Goal: Check status: Check status

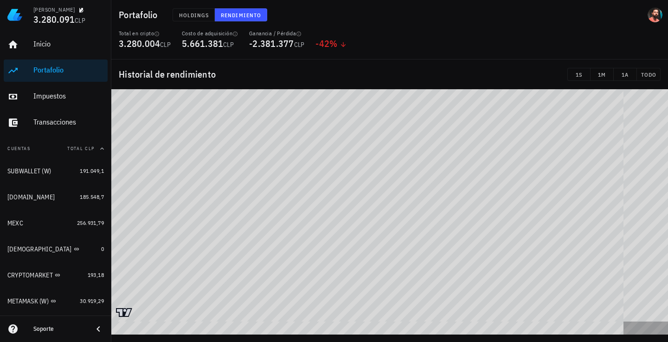
scroll to position [95, 0]
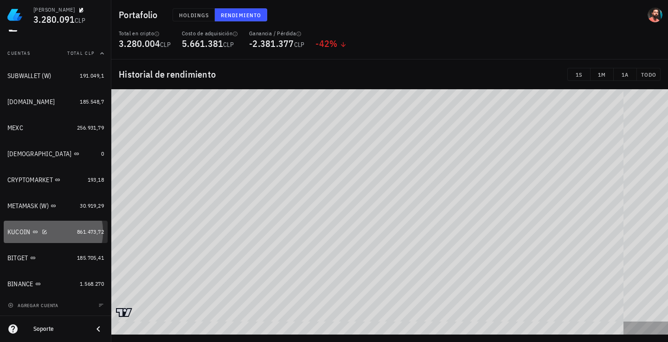
click at [79, 238] on link "KUCOIN 861.473,72" at bounding box center [56, 231] width 104 height 22
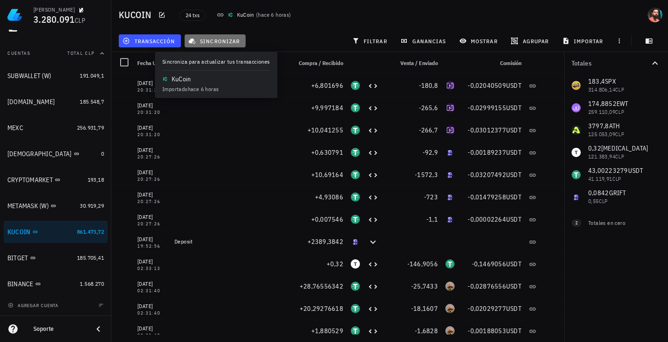
click at [229, 42] on span "sincronizar" at bounding box center [215, 40] width 50 height 7
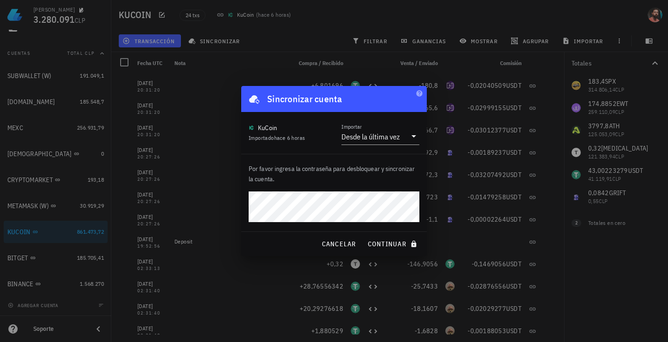
click at [364, 235] on button "continuar" at bounding box center [393, 243] width 59 height 17
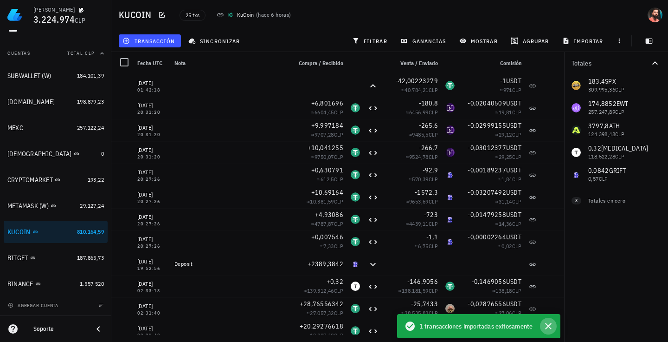
click at [546, 323] on icon "button" at bounding box center [548, 326] width 6 height 6
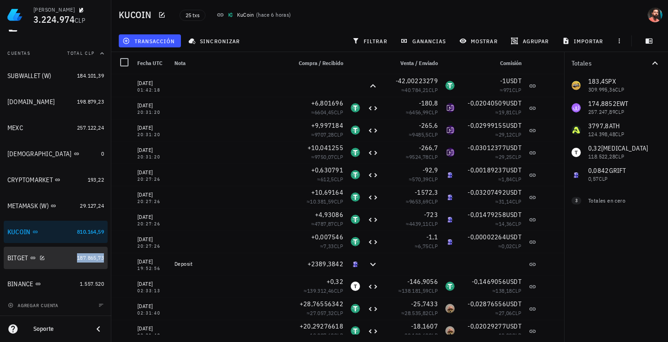
click at [77, 255] on span "187.865,73" at bounding box center [90, 257] width 27 height 7
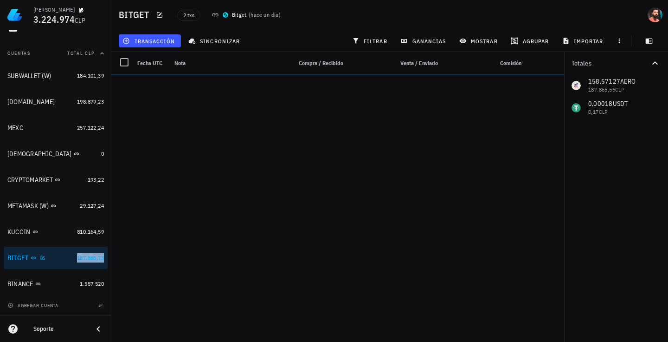
click at [63, 260] on div "BITGET" at bounding box center [40, 257] width 66 height 9
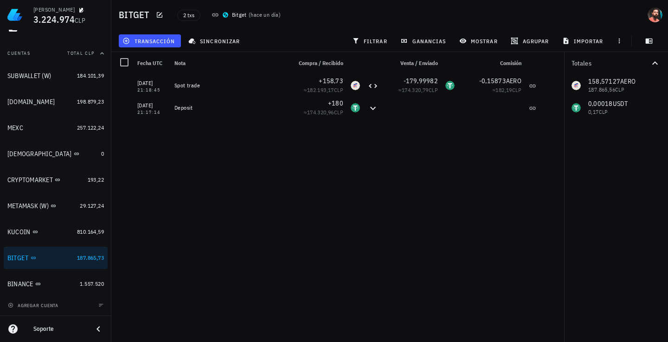
click at [240, 209] on div "[DATE] 21:18:45 Spot trade +158,73 ≈ 182.193,17 CLP -179,99982 ≈ 174.320,79 CLP…" at bounding box center [337, 204] width 453 height 260
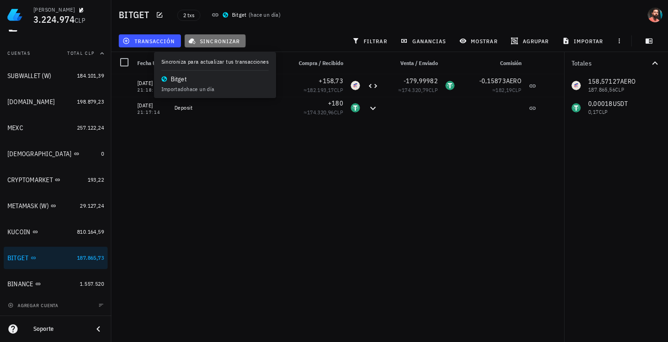
click at [225, 34] on button "sincronizar" at bounding box center [215, 40] width 61 height 13
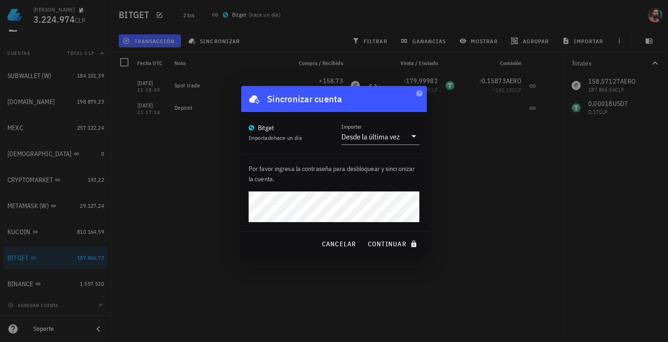
click at [364, 235] on button "continuar" at bounding box center [393, 243] width 59 height 17
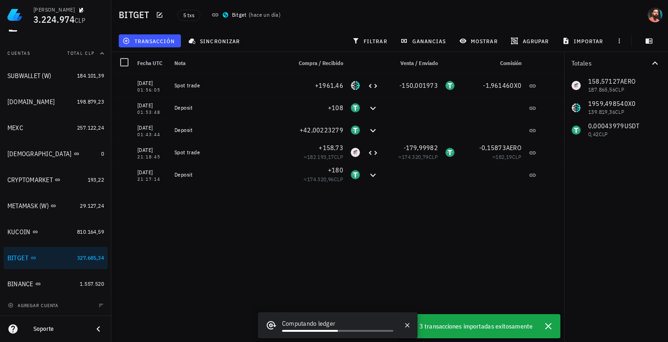
click at [337, 236] on div "[DATE] 01:56:05 Spot trade +1961,46 -150,001973 -1,96146 0X0 [DATE] 01:53:48 De…" at bounding box center [337, 204] width 453 height 260
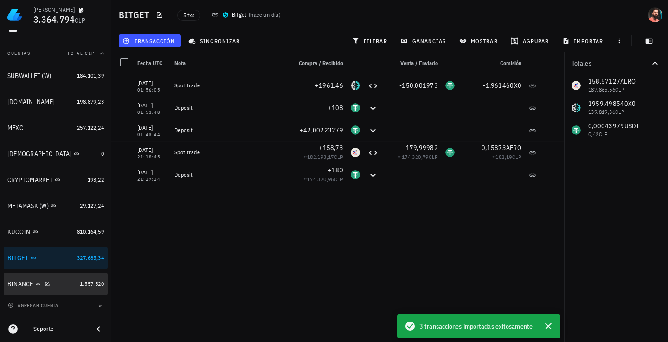
click at [65, 281] on div "BINANCE" at bounding box center [41, 283] width 69 height 9
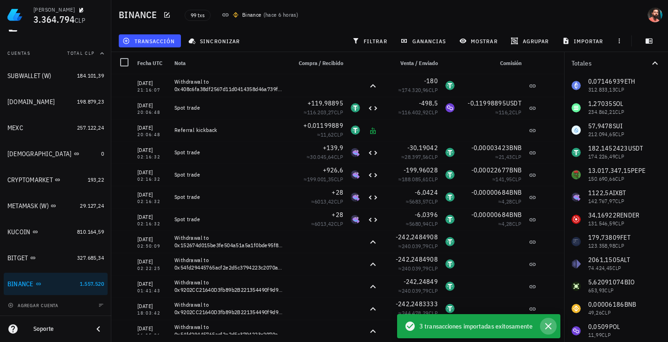
click at [549, 321] on icon "button" at bounding box center [548, 325] width 11 height 11
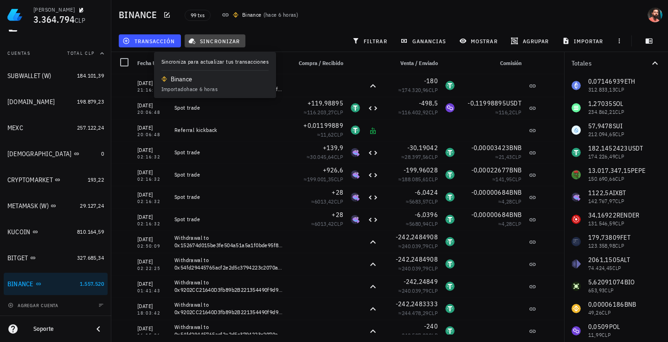
click at [237, 42] on span "sincronizar" at bounding box center [215, 40] width 50 height 7
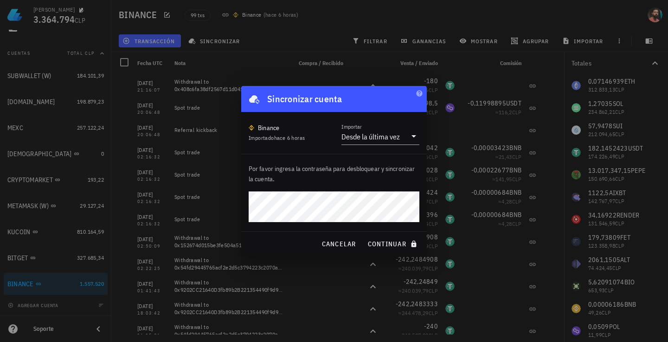
click at [364, 235] on button "continuar" at bounding box center [393, 243] width 59 height 17
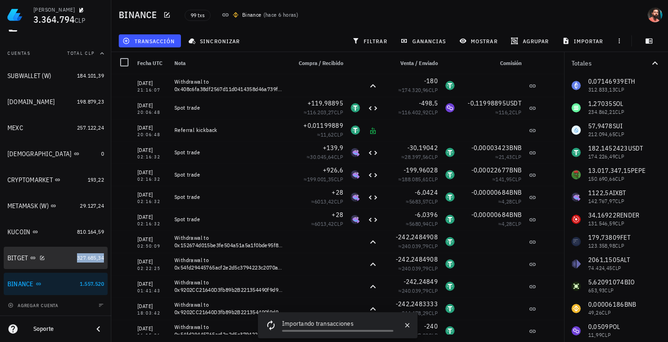
click at [82, 254] on span "327.685,34" at bounding box center [90, 257] width 27 height 7
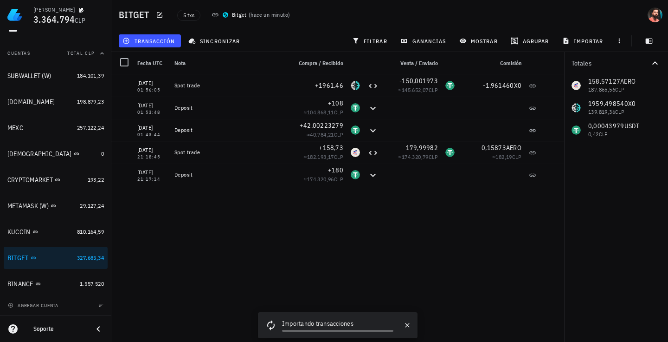
click at [221, 264] on div "[DATE] 01:56:05 Spot trade +1961,46 -150,001973 ≈ 145.652,07 CLP -1,96146 0X0 […" at bounding box center [337, 204] width 453 height 260
click at [337, 243] on div "[DATE] 01:56:05 Spot trade +1961,46 -150,001973 ≈ 145.652,07 CLP -1,96146 0X0 […" at bounding box center [337, 204] width 453 height 260
click at [61, 287] on div "BINANCE" at bounding box center [41, 283] width 69 height 9
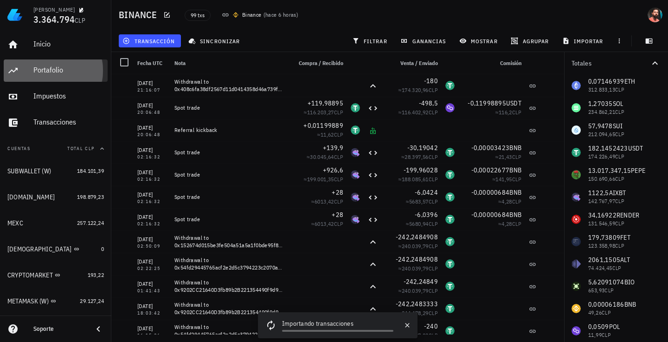
click at [65, 73] on div "Portafolio" at bounding box center [68, 69] width 71 height 9
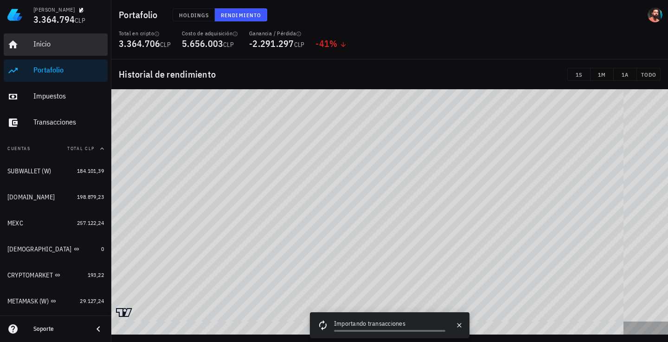
click at [32, 50] on link "Inicio" at bounding box center [56, 44] width 104 height 22
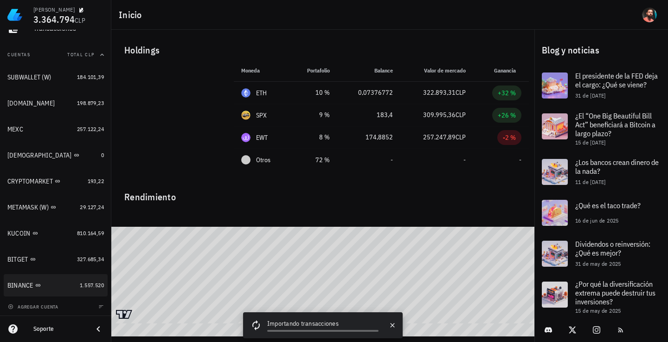
scroll to position [95, 0]
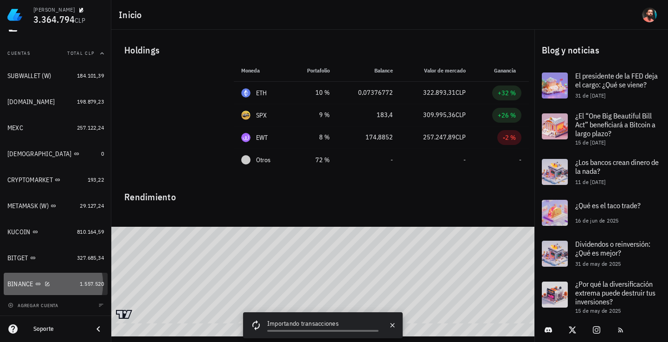
click at [19, 282] on div "BINANCE" at bounding box center [20, 284] width 26 height 8
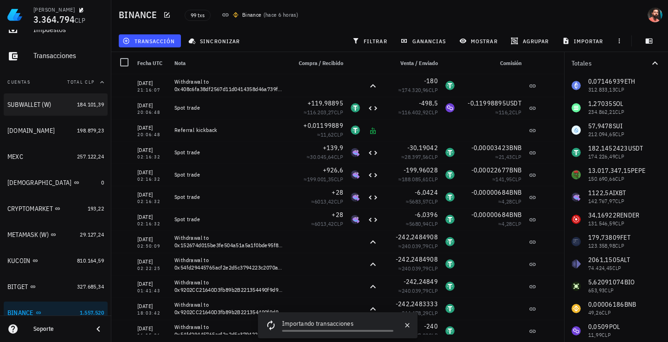
scroll to position [95, 0]
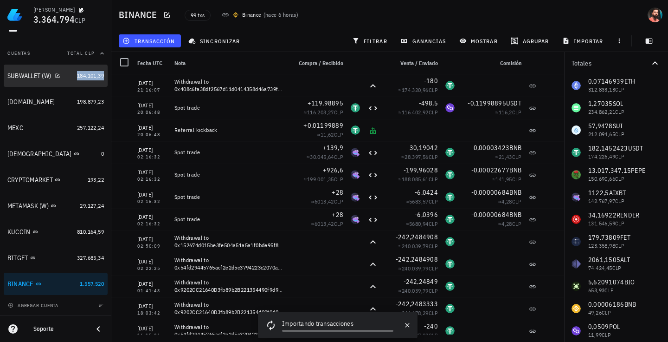
click at [77, 78] on span "184.101,39" at bounding box center [90, 75] width 27 height 7
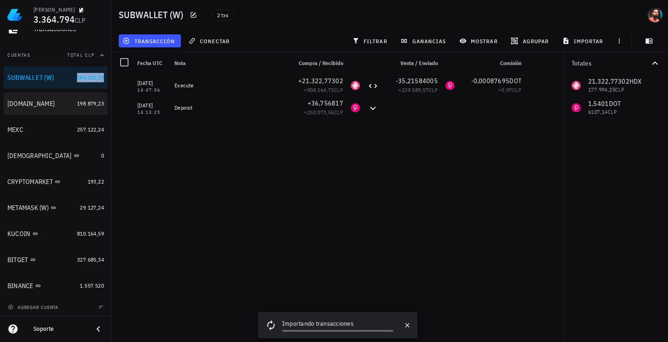
scroll to position [95, 0]
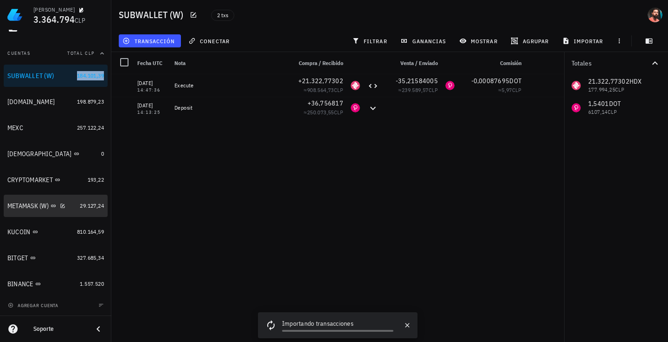
click at [60, 199] on div "METAMASK (W)" at bounding box center [41, 206] width 69 height 20
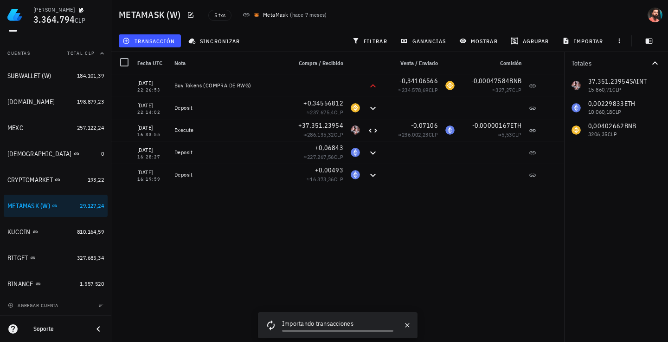
click at [307, 220] on div "[DATE] 22:26:53 Buy Tokens (COMPRA DE RWG) -0,34106566 ≈ 234.578,69 CLP -0,0004…" at bounding box center [337, 204] width 453 height 260
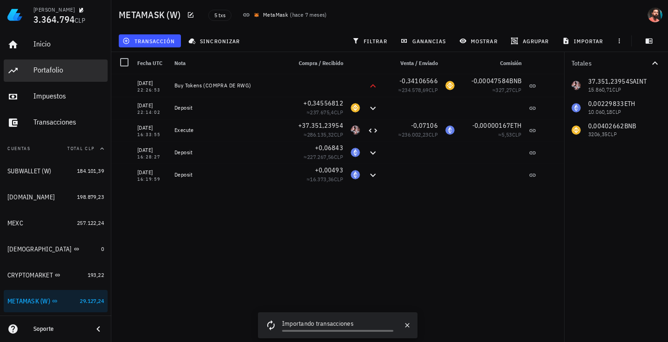
click at [51, 78] on div "Portafolio" at bounding box center [68, 70] width 71 height 21
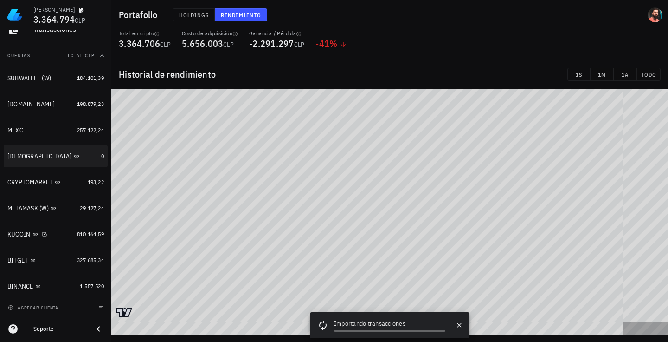
scroll to position [95, 0]
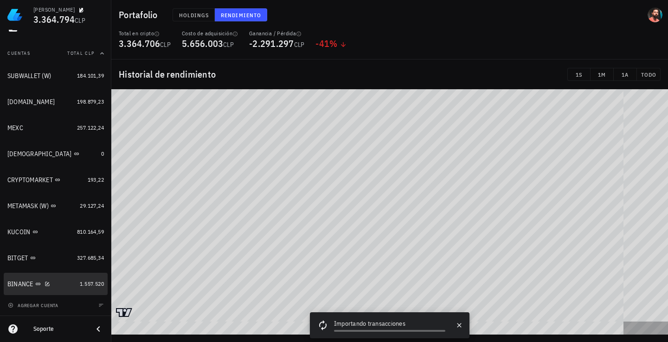
click at [70, 277] on link "BINANCE 1.557.520" at bounding box center [56, 283] width 104 height 22
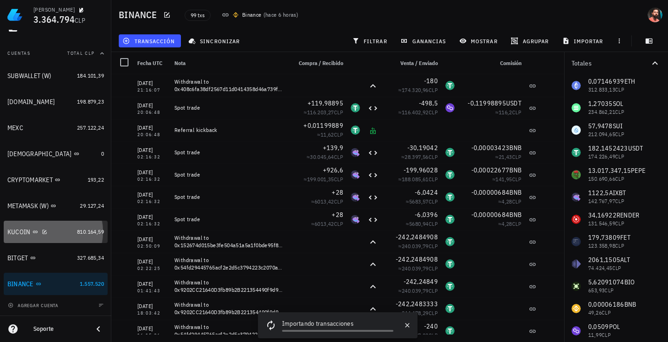
click at [16, 228] on div "KUCOIN" at bounding box center [18, 232] width 23 height 8
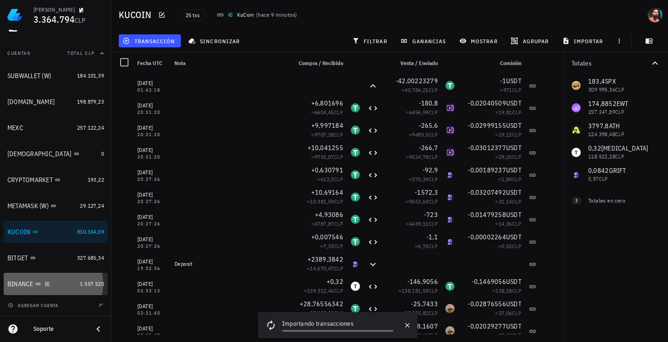
click at [59, 275] on div "BINANCE" at bounding box center [41, 284] width 69 height 20
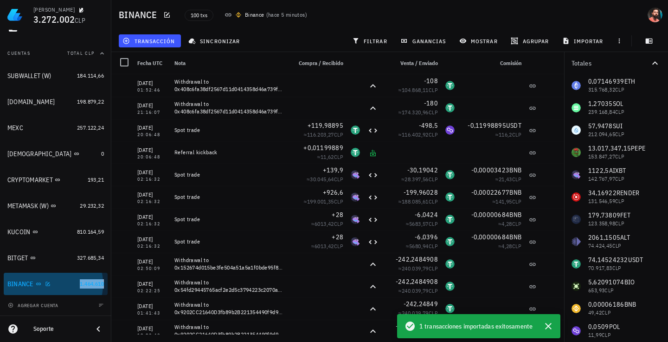
click at [80, 281] on span "1.464.610" at bounding box center [92, 283] width 24 height 7
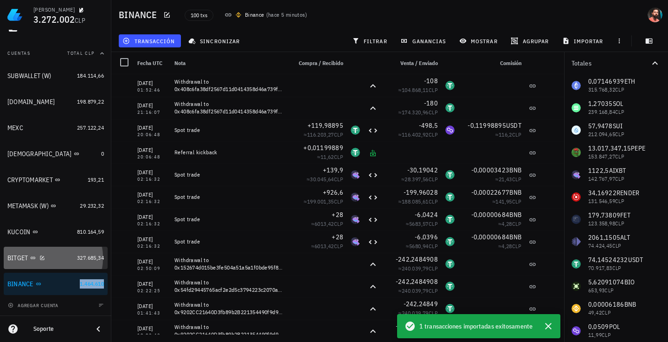
click at [58, 260] on div "BITGET" at bounding box center [40, 257] width 66 height 9
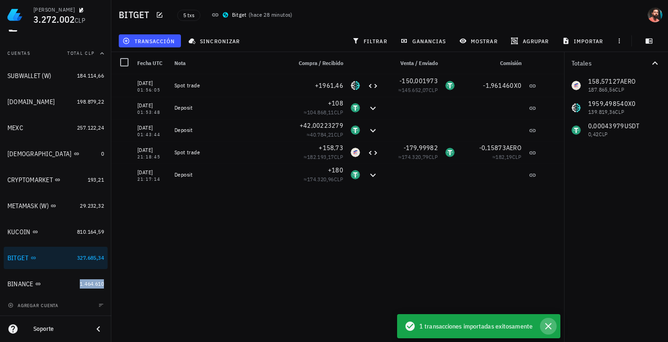
click at [546, 324] on icon "button" at bounding box center [548, 325] width 11 height 11
